Goal: Find specific page/section: Locate a particular part of the current website

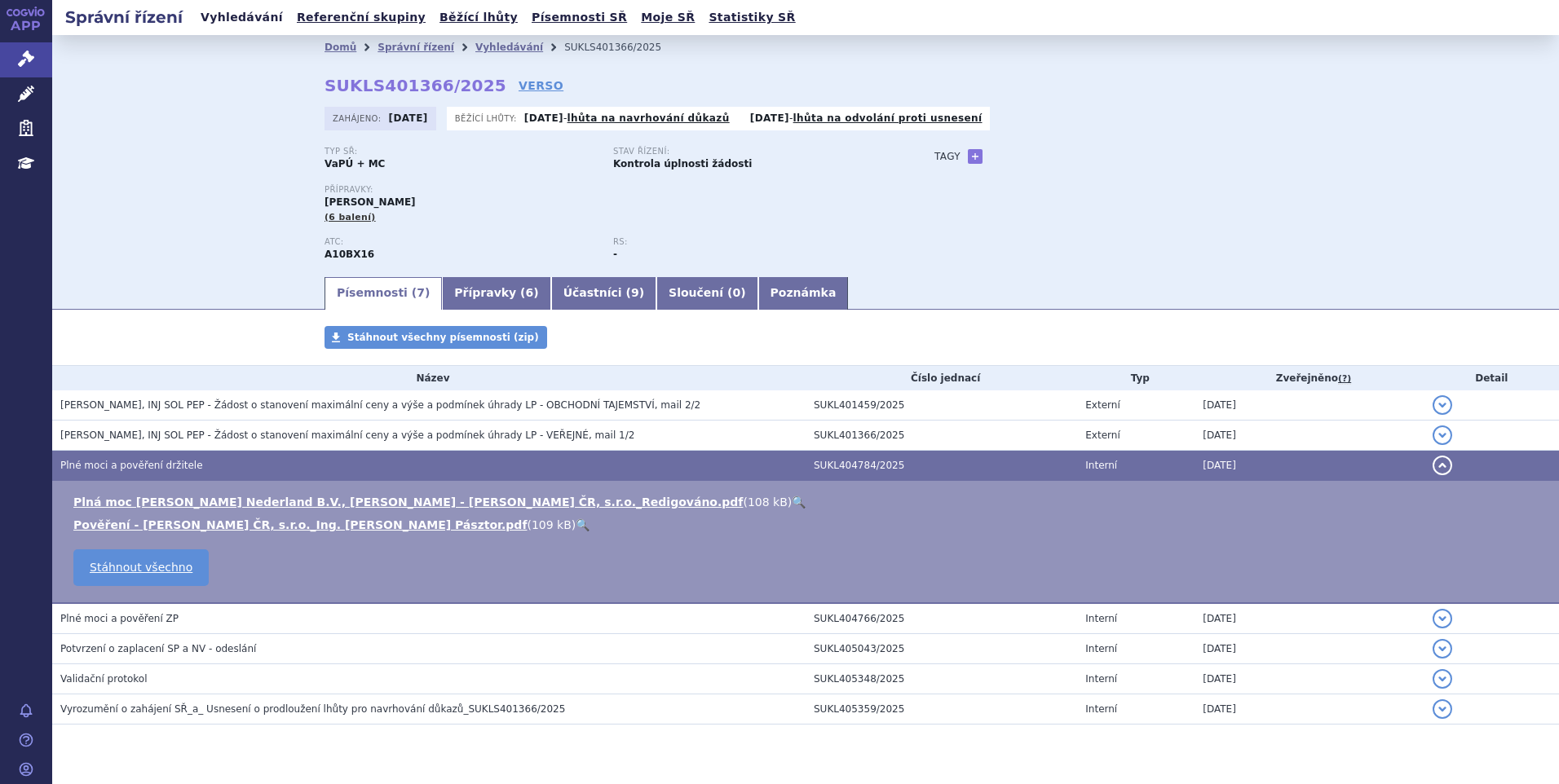
click at [240, 17] on link "Vyhledávání" at bounding box center [242, 18] width 92 height 22
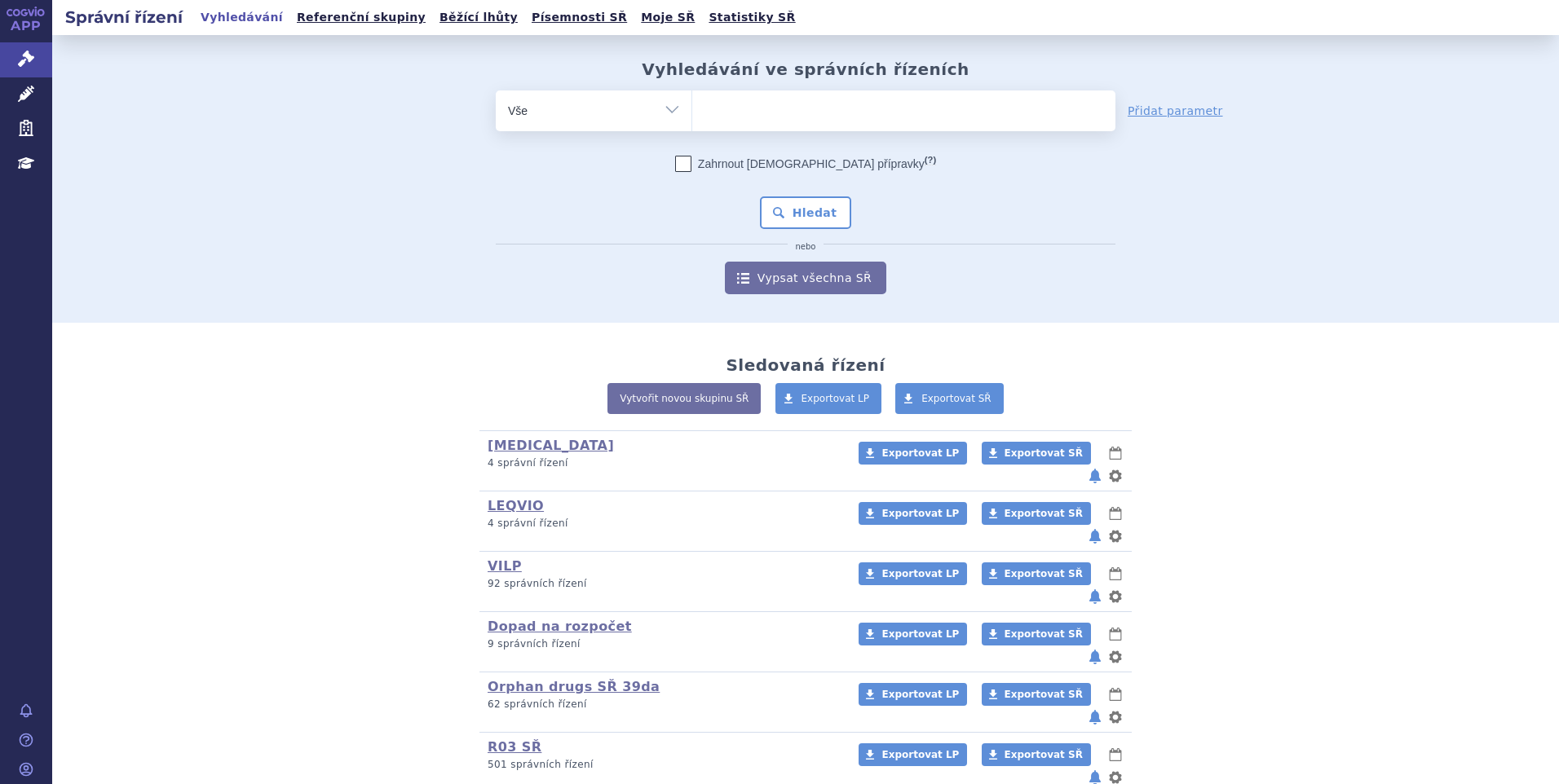
click at [738, 113] on ul at bounding box center [904, 107] width 423 height 34
click at [693, 113] on select at bounding box center [692, 110] width 1 height 41
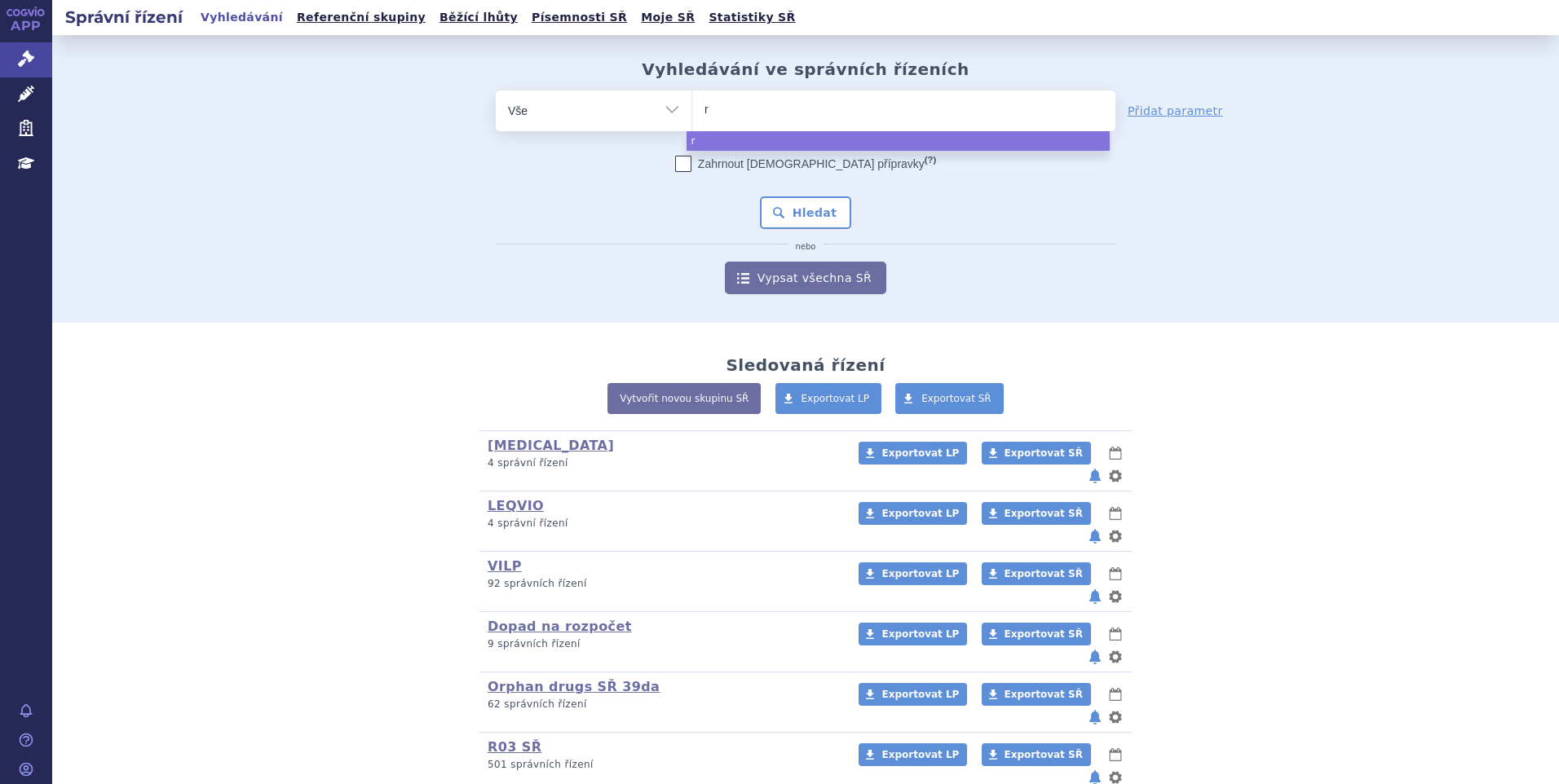
type input "re"
type input "rebl"
type input "rebloz"
type input "[MEDICAL_DATA]"
select select "[MEDICAL_DATA]"
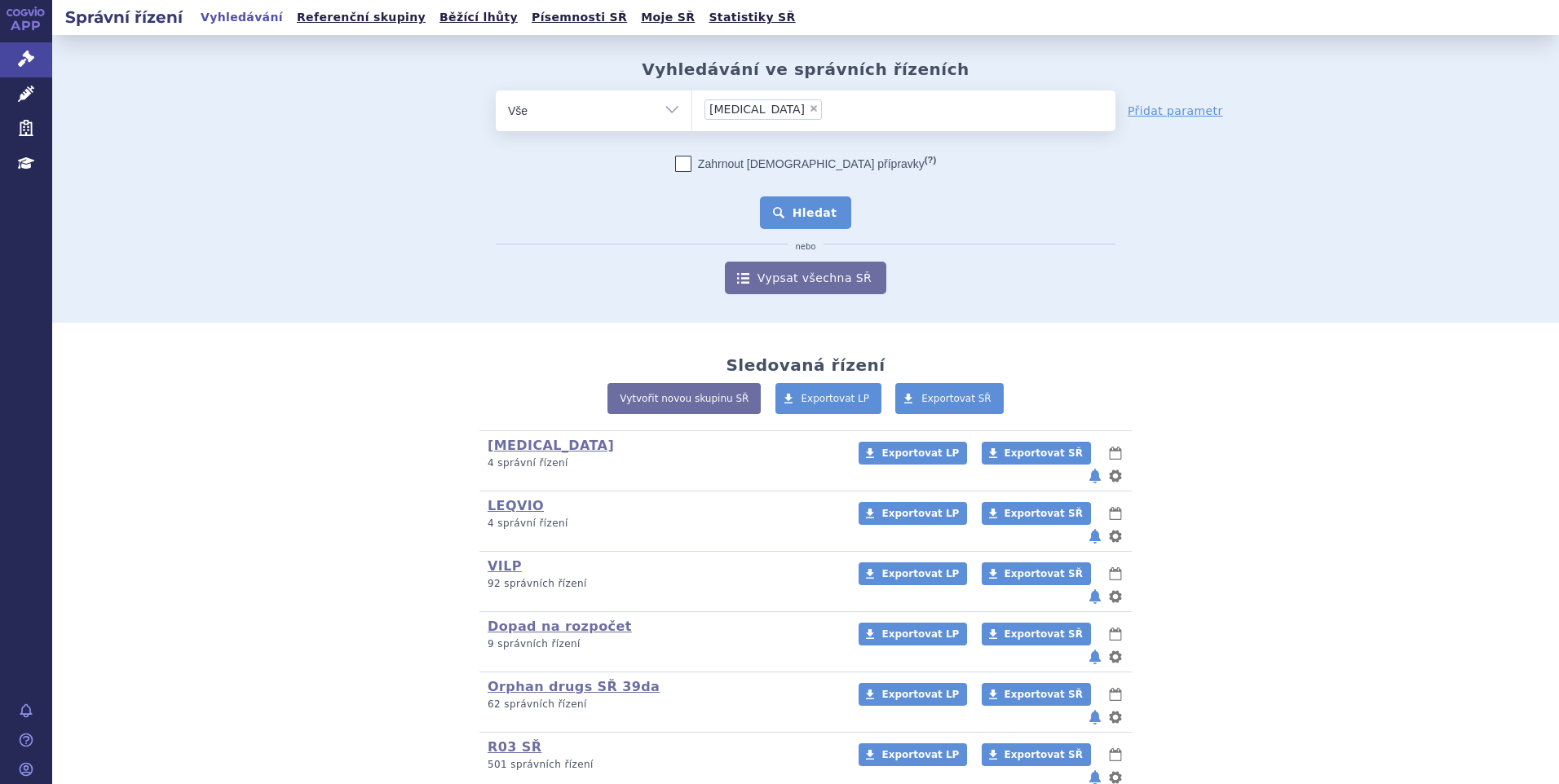
click at [777, 226] on button "Hledat" at bounding box center [806, 212] width 92 height 32
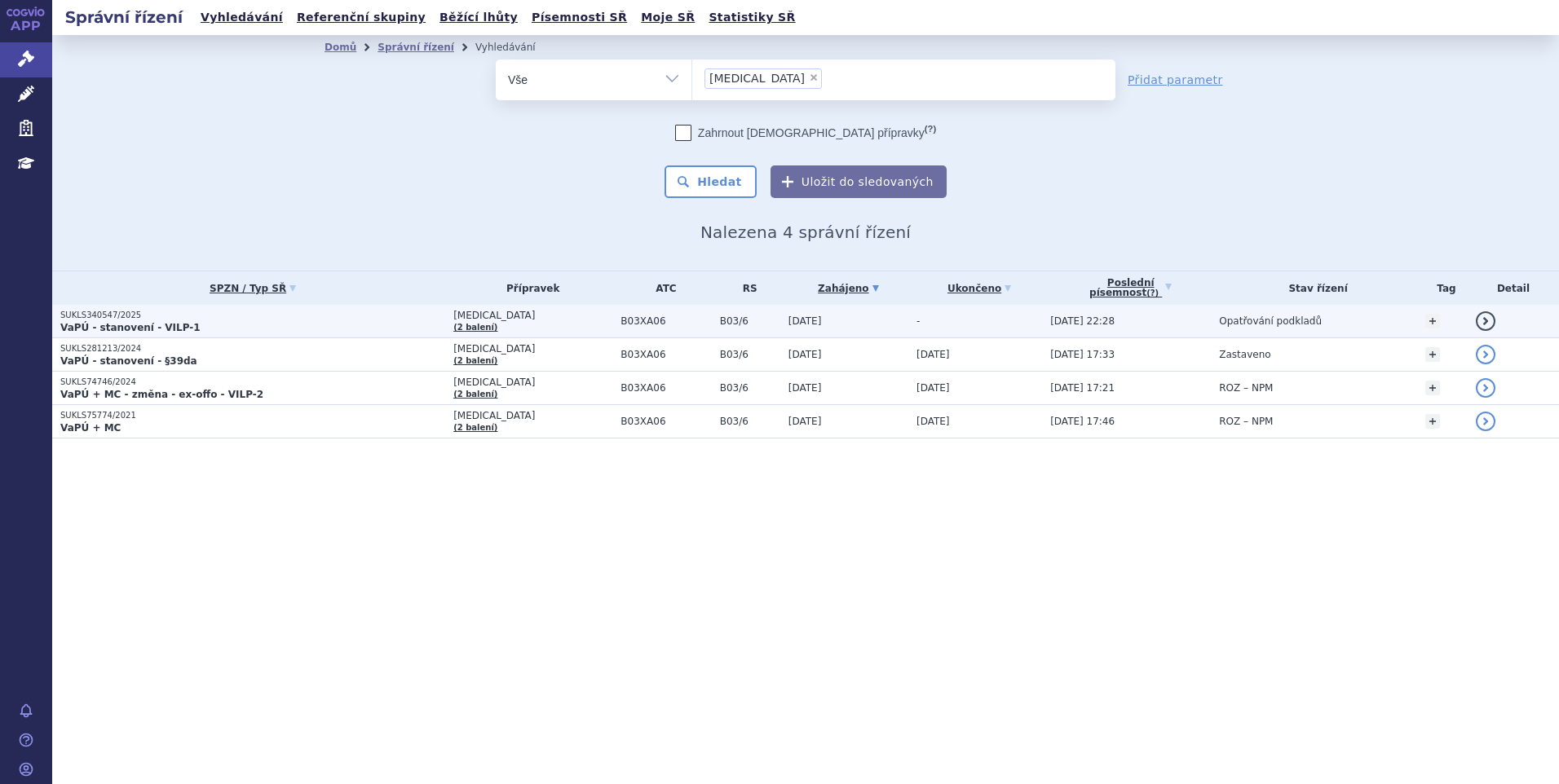
click at [228, 325] on p "VaPÚ - stanovení - VILP-1" at bounding box center [253, 327] width 385 height 13
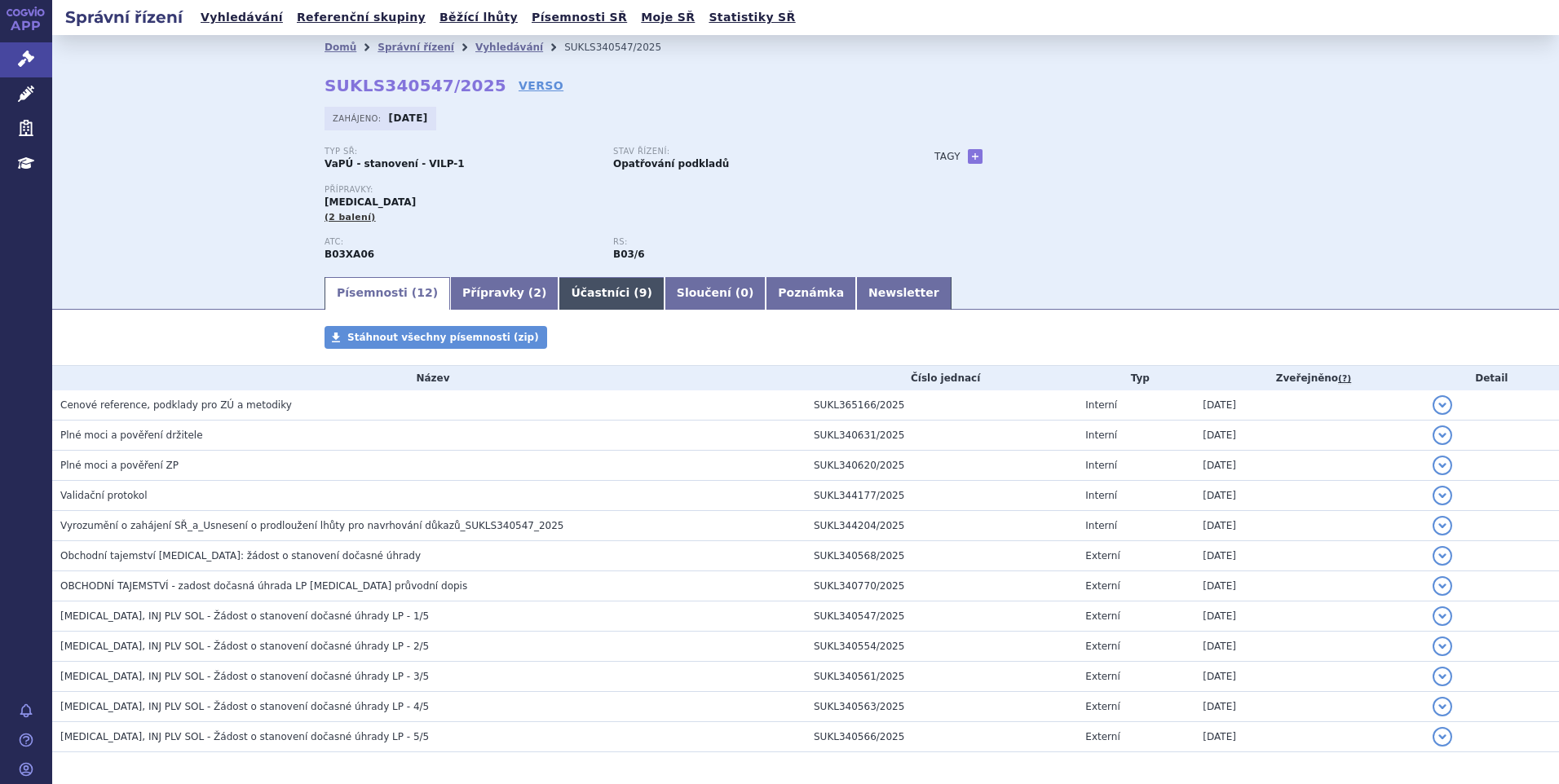
click at [559, 285] on link "Účastníci ( 9 )" at bounding box center [612, 293] width 105 height 32
